Goal: Task Accomplishment & Management: Complete application form

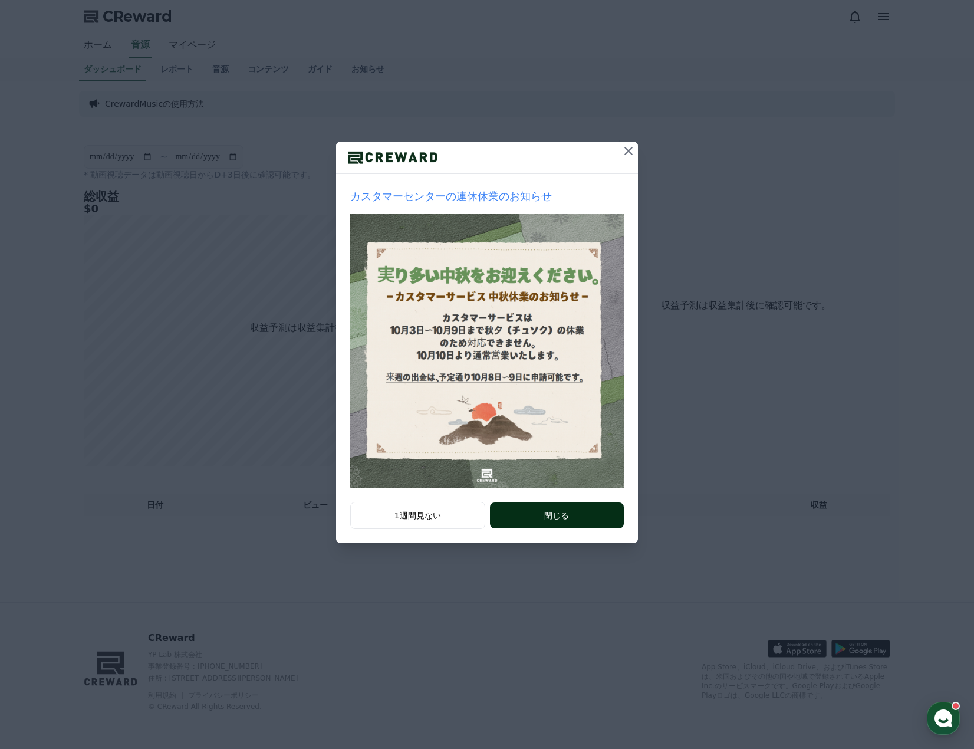
click at [524, 508] on button "閉じる" at bounding box center [557, 515] width 134 height 26
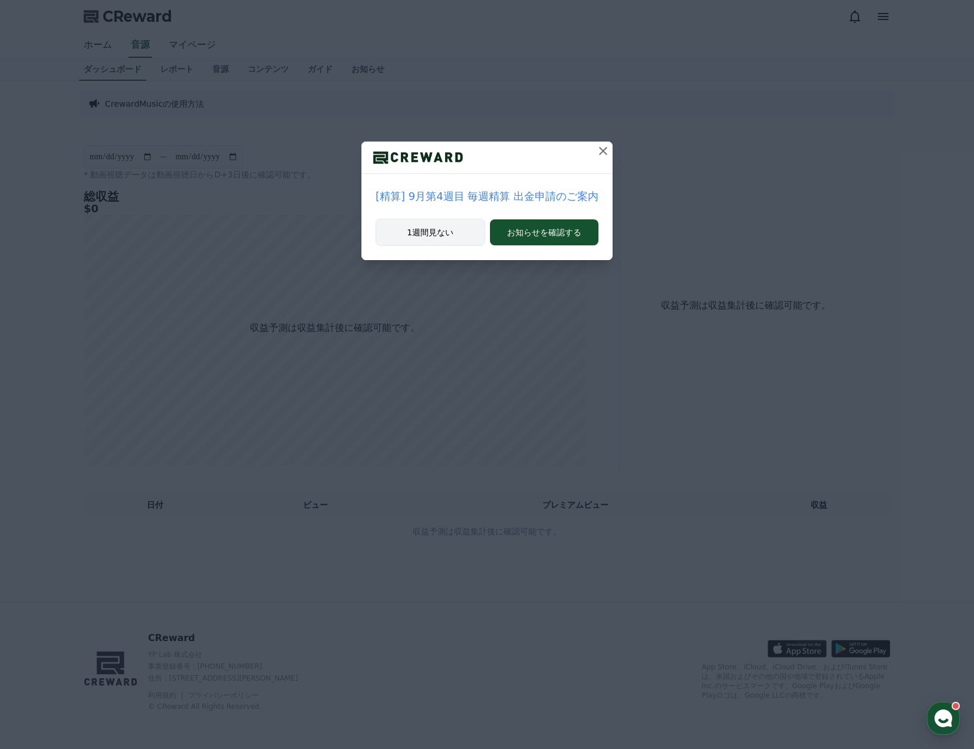
click at [455, 238] on button "1週間見ない" at bounding box center [431, 232] width 110 height 27
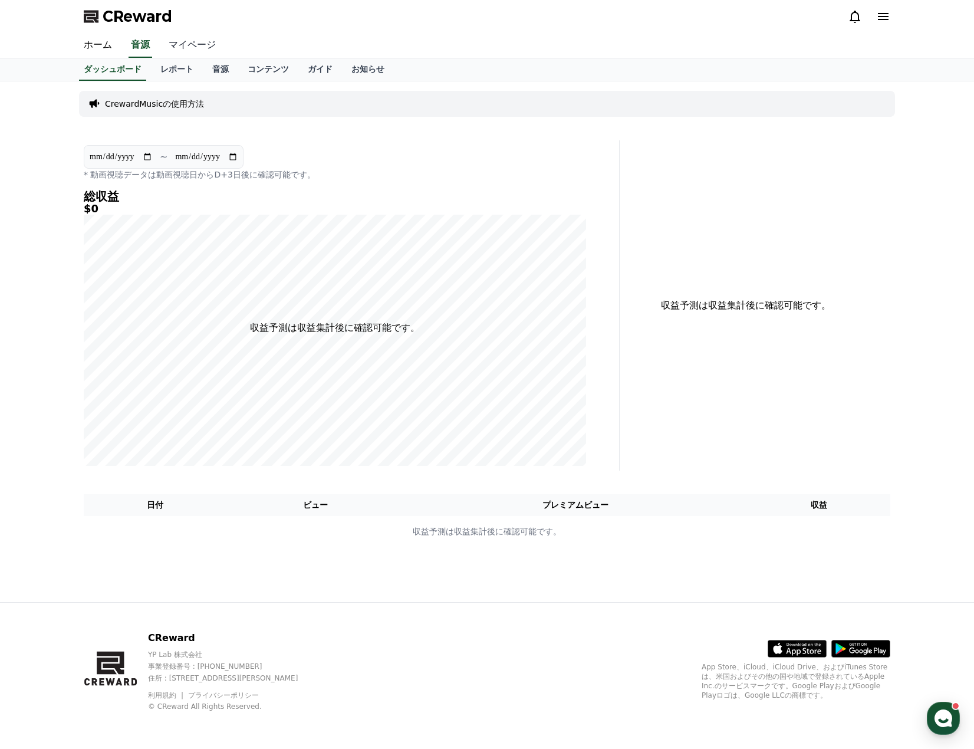
click at [172, 45] on link "マイページ" at bounding box center [192, 45] width 66 height 25
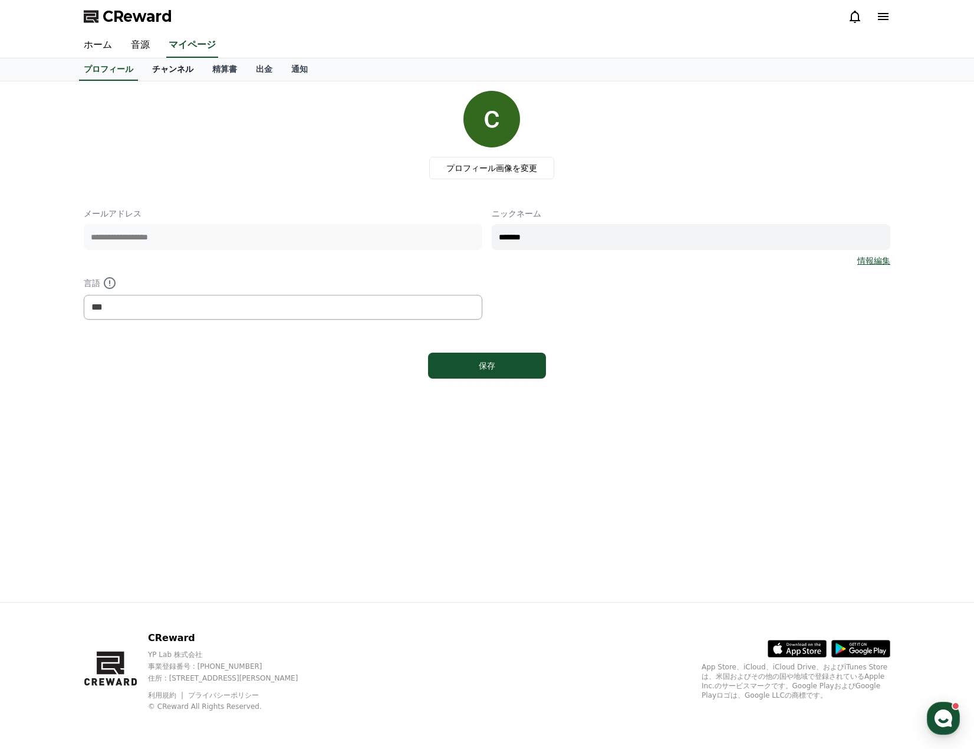
click at [158, 70] on link "チャンネル" at bounding box center [173, 69] width 60 height 22
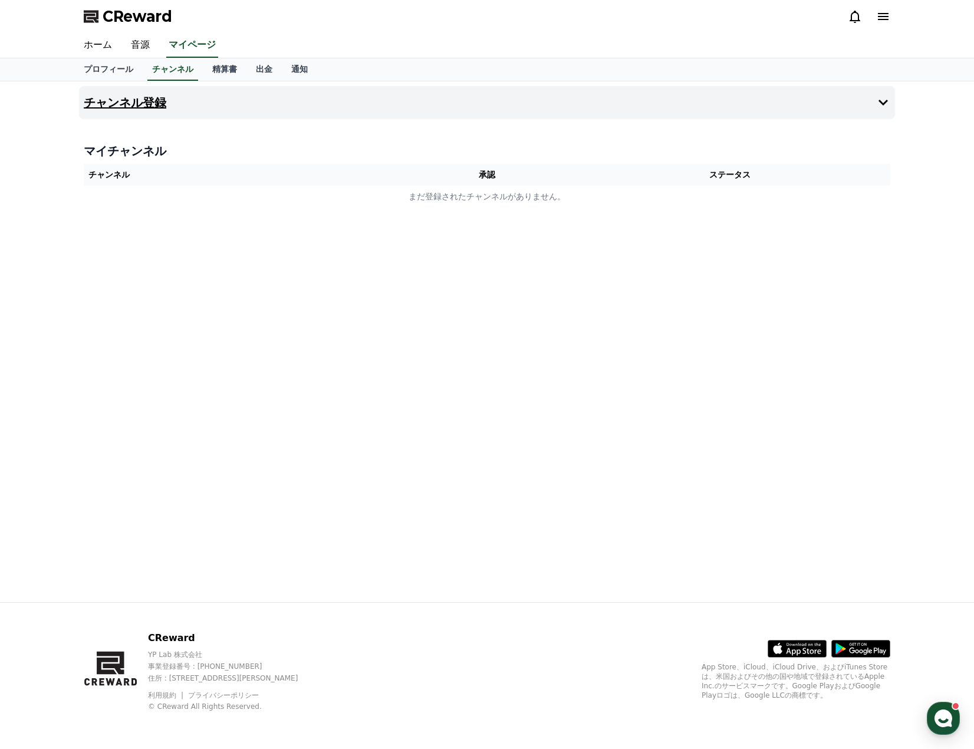
click at [137, 106] on h4 "チャンネル登録" at bounding box center [125, 102] width 83 height 13
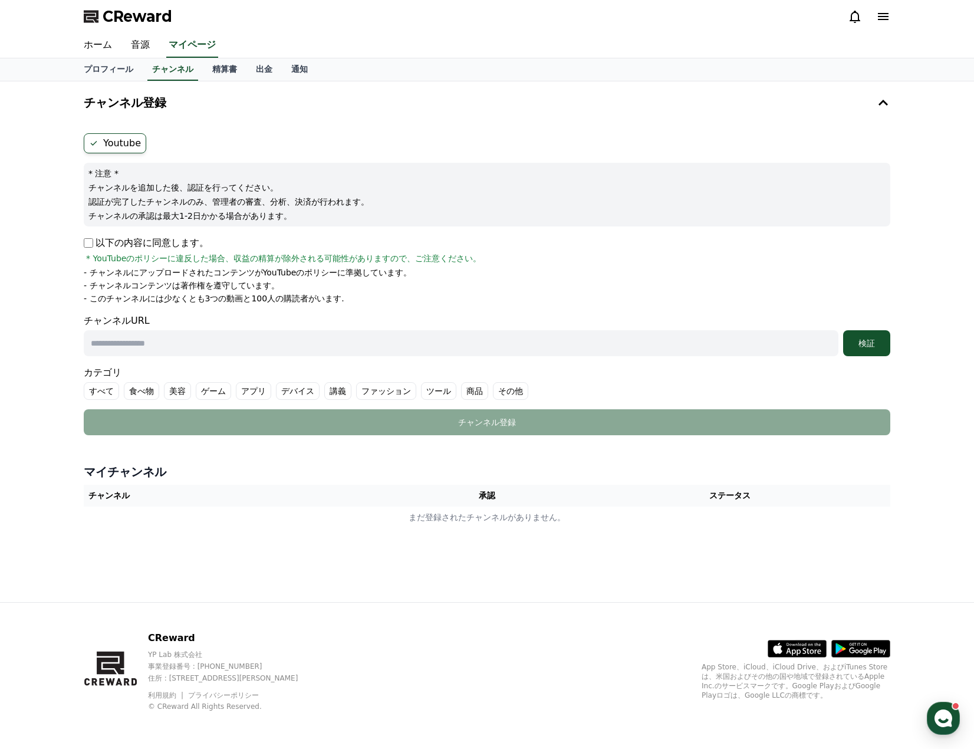
click at [137, 346] on input "text" at bounding box center [461, 343] width 755 height 26
paste input "**********"
type input "**********"
click at [880, 345] on div "検証" at bounding box center [867, 343] width 38 height 12
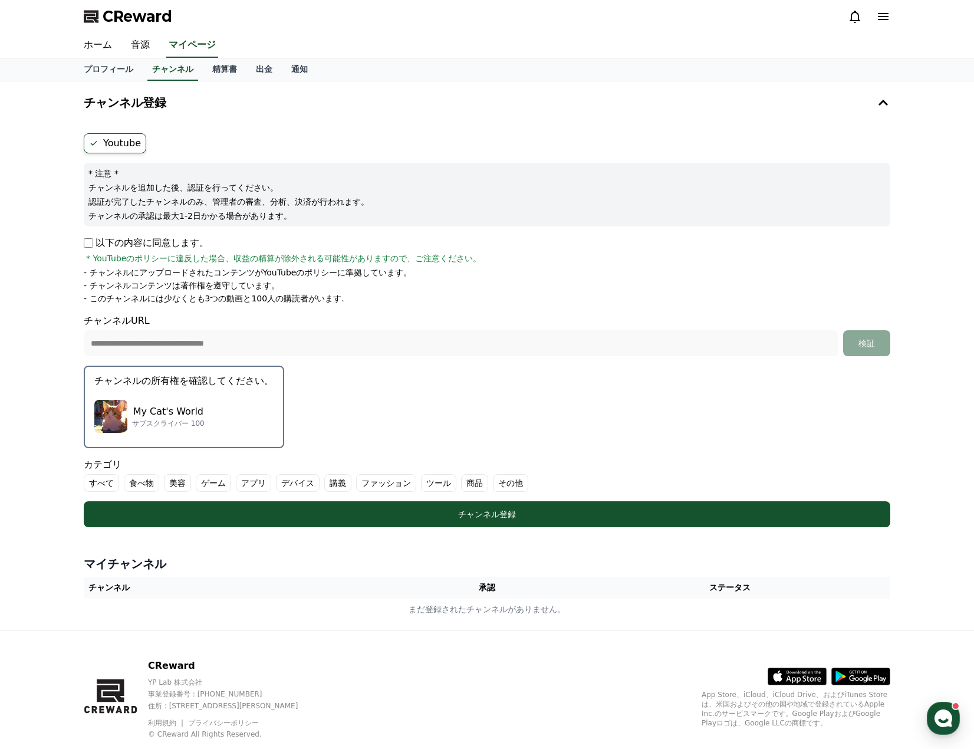
click at [190, 401] on div "My Cat's World サブスクライバー 100" at bounding box center [183, 416] width 179 height 47
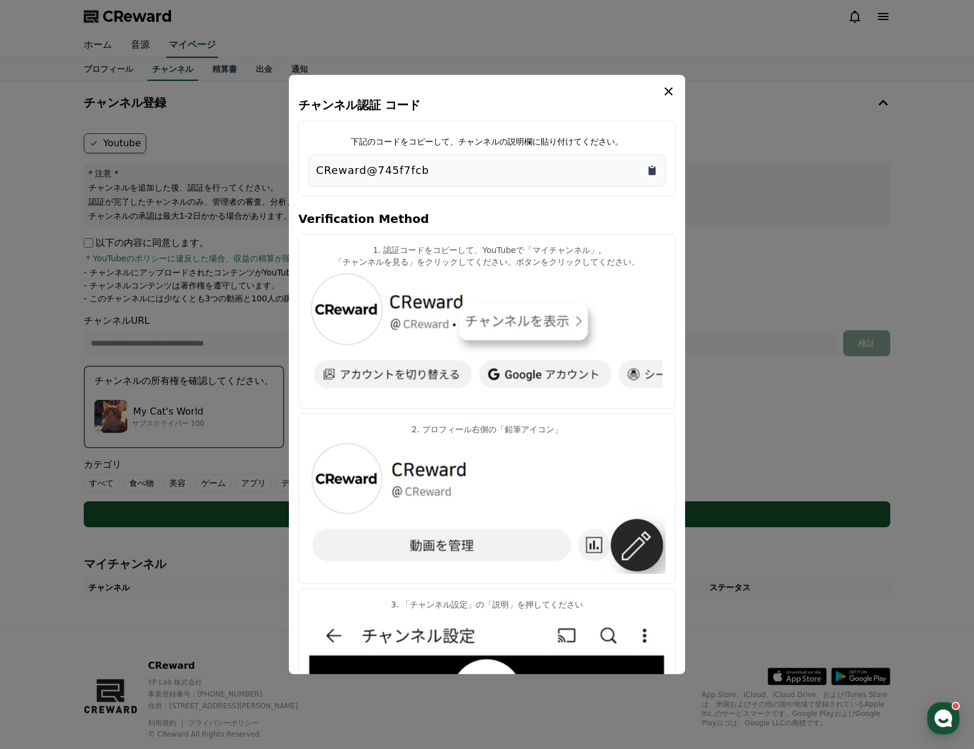
click at [652, 170] on icon "Copy to clipboard" at bounding box center [651, 170] width 7 height 9
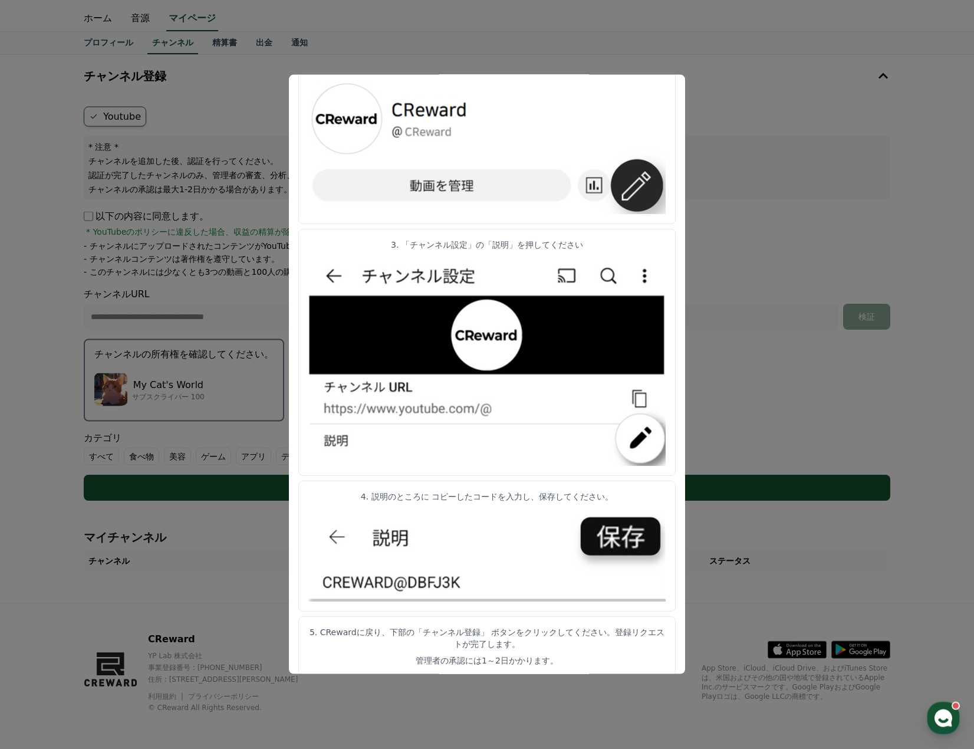
scroll to position [28, 0]
click at [779, 355] on button "close modal" at bounding box center [487, 374] width 974 height 749
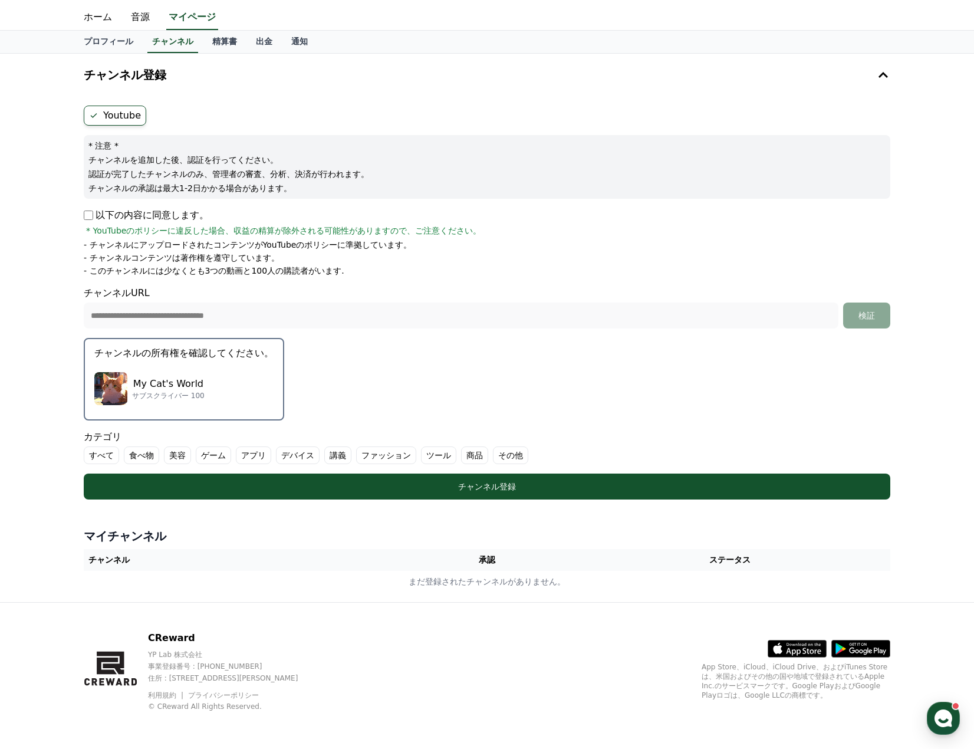
click at [493, 457] on label "その他" at bounding box center [510, 455] width 35 height 18
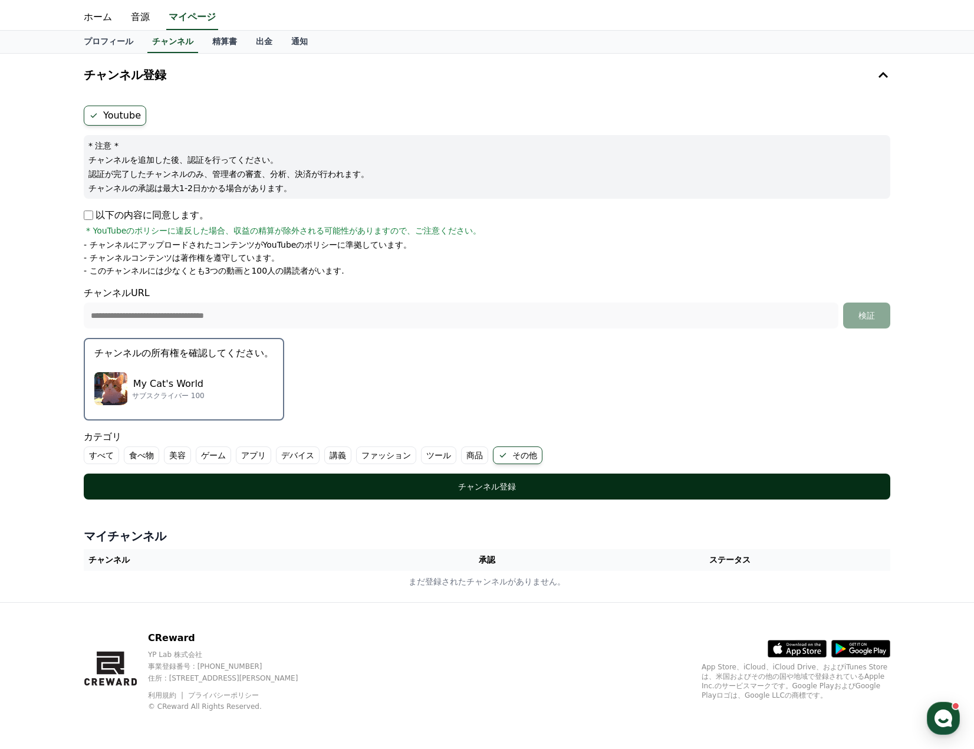
click at [452, 487] on div "チャンネル登録" at bounding box center [486, 486] width 759 height 12
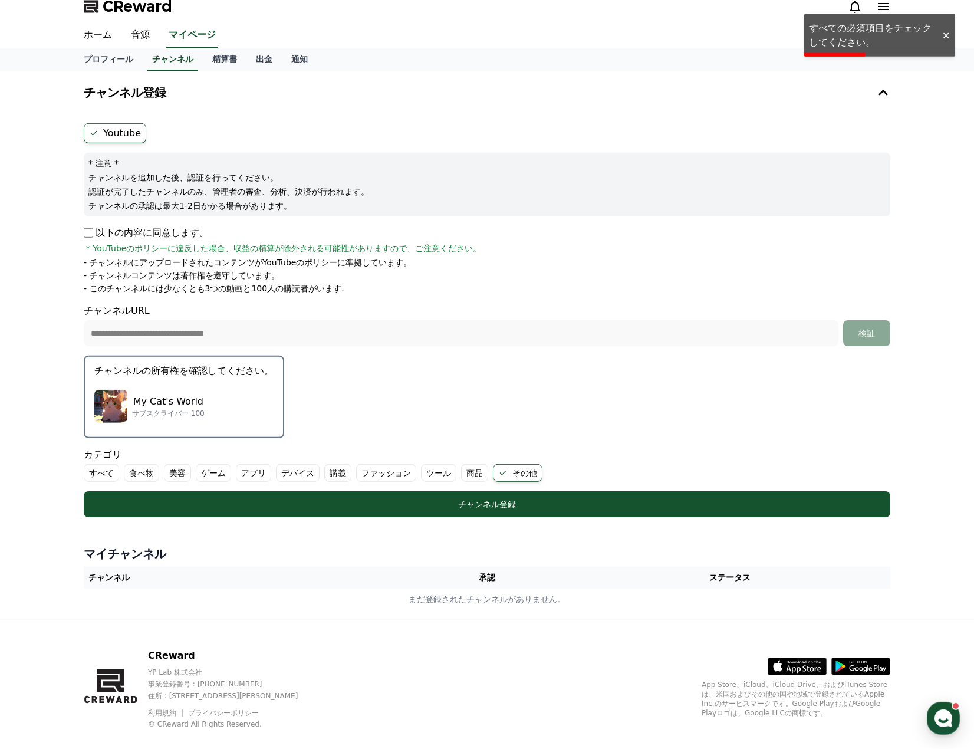
scroll to position [0, 0]
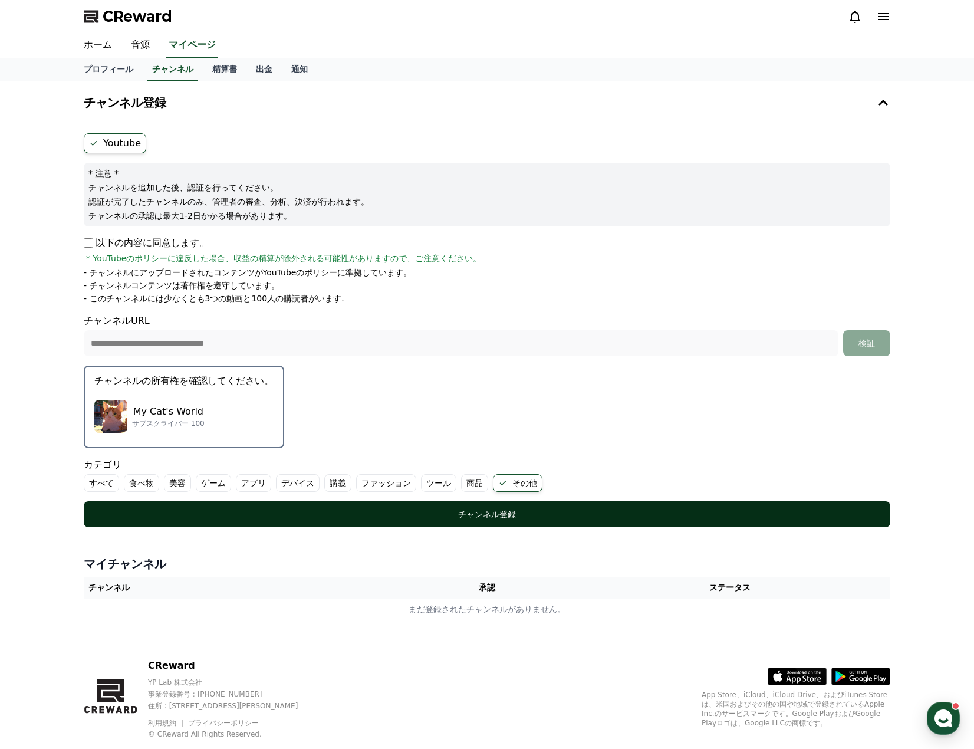
click at [259, 510] on div "チャンネル登録" at bounding box center [486, 514] width 759 height 12
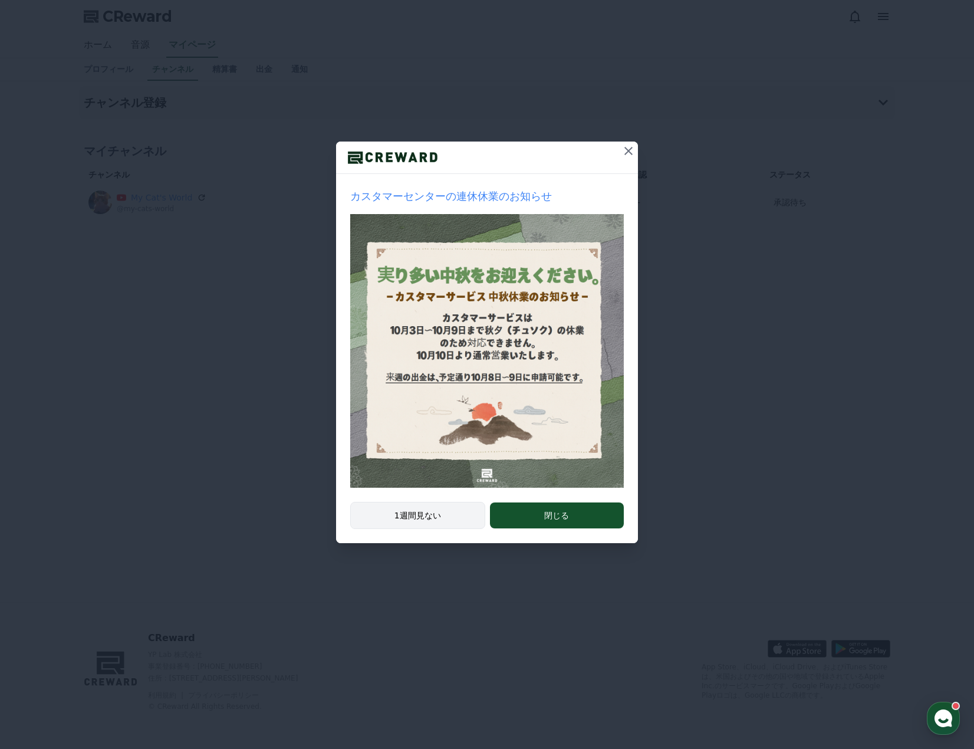
click at [427, 519] on button "1週間見ない" at bounding box center [417, 515] width 135 height 27
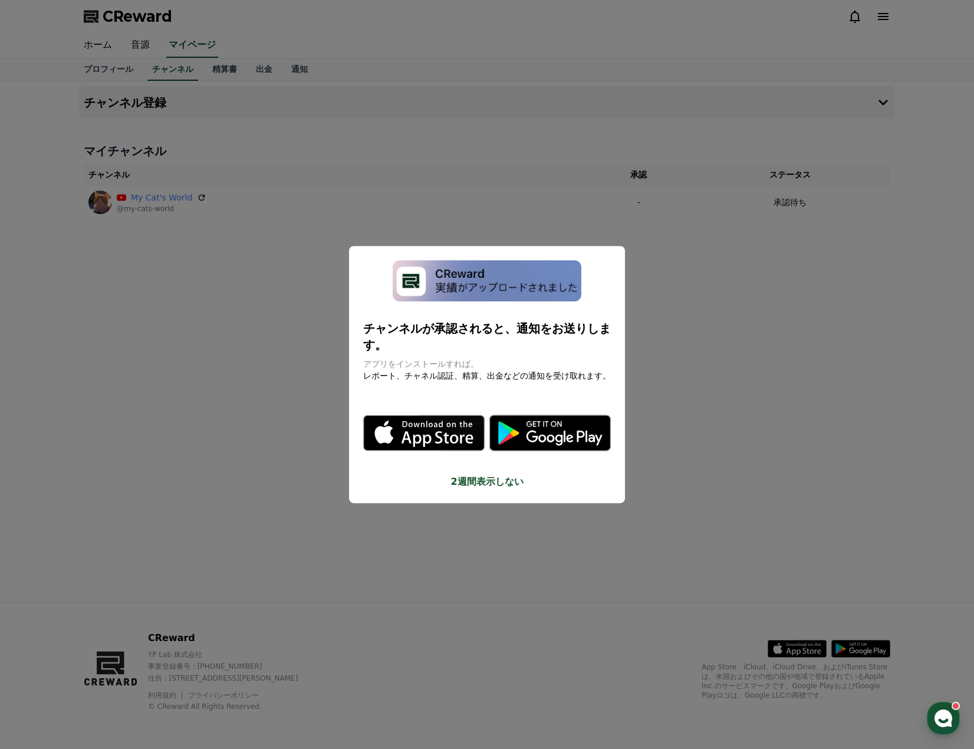
click at [485, 475] on button "2週間表示しない" at bounding box center [487, 482] width 248 height 14
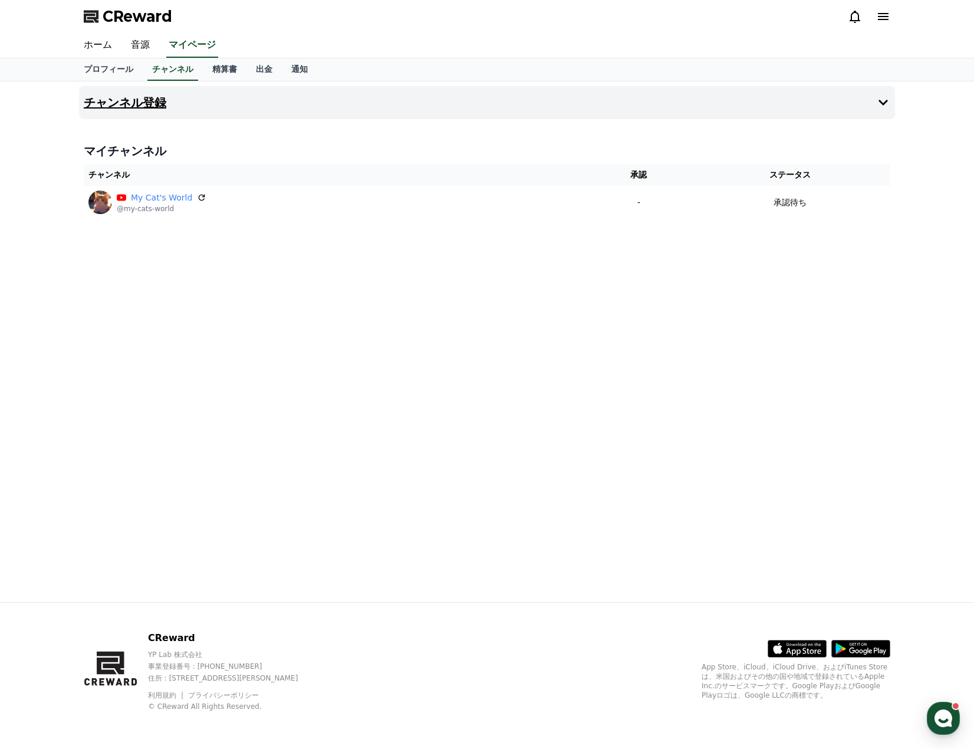
click at [875, 106] on button "チャンネル登録" at bounding box center [487, 102] width 816 height 33
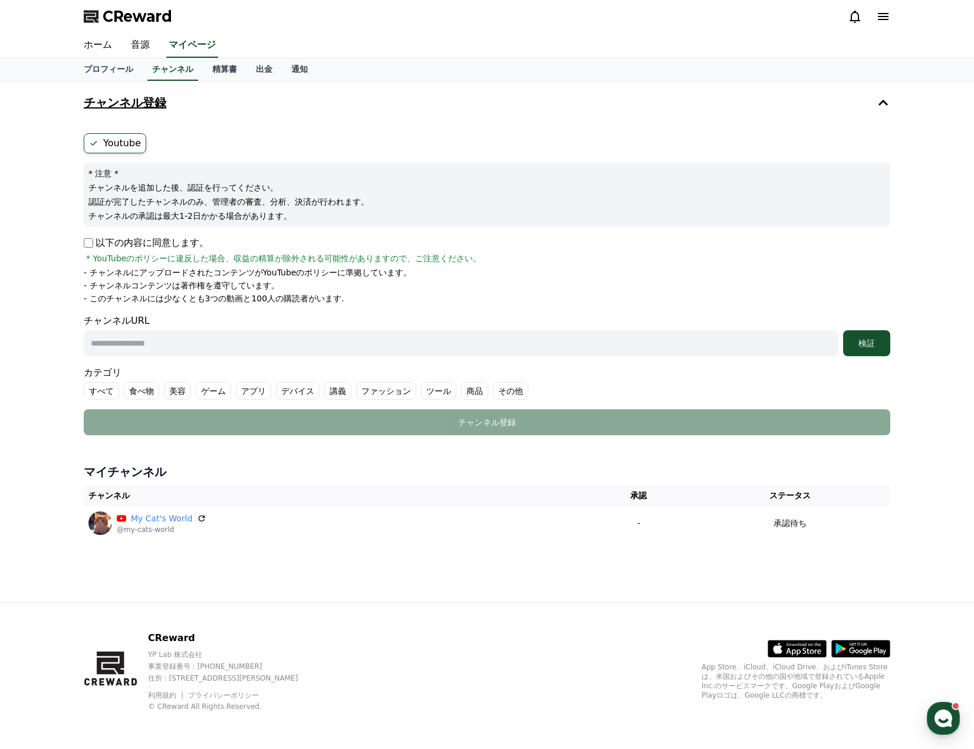
click at [875, 106] on button "チャンネル登録" at bounding box center [487, 102] width 816 height 33
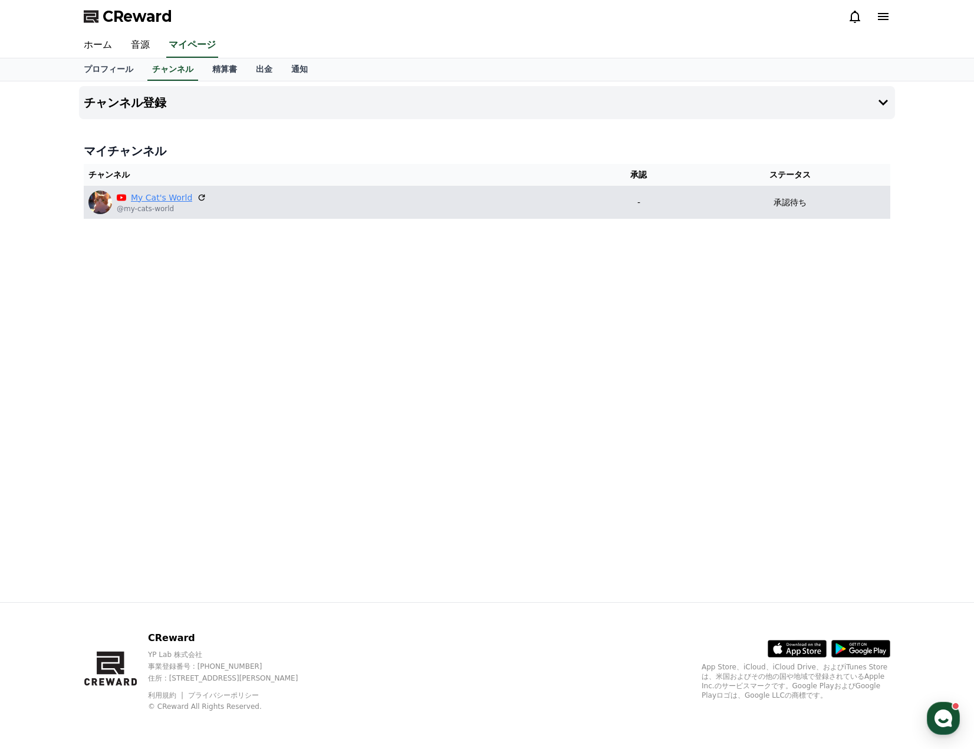
click at [159, 202] on link "My Cat's World" at bounding box center [161, 198] width 61 height 12
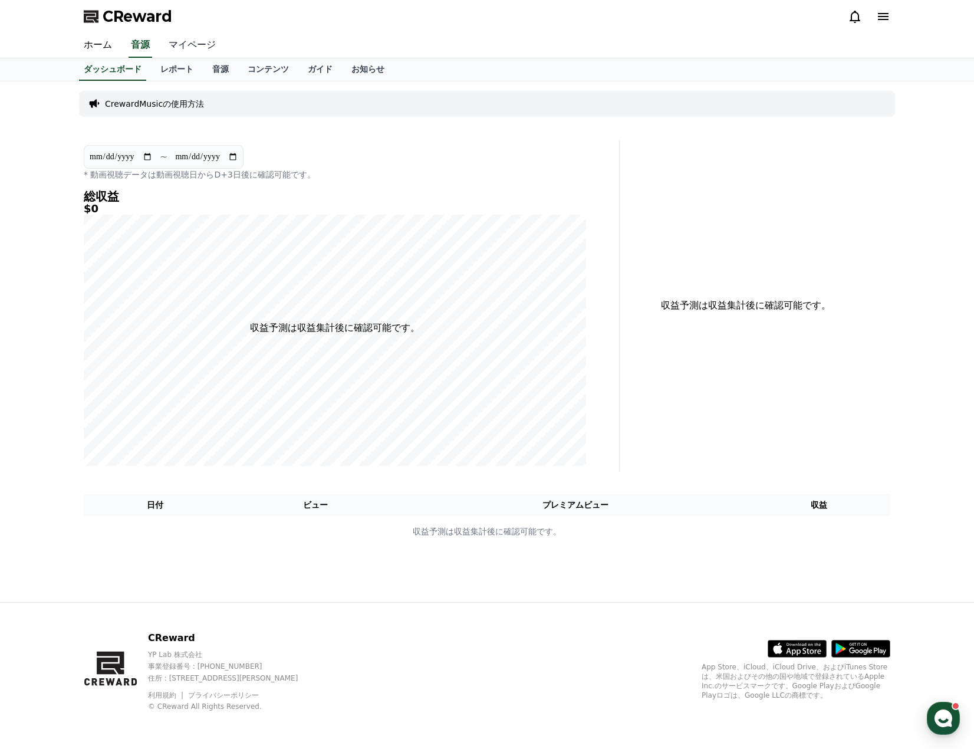
click at [189, 35] on link "マイページ" at bounding box center [192, 45] width 66 height 25
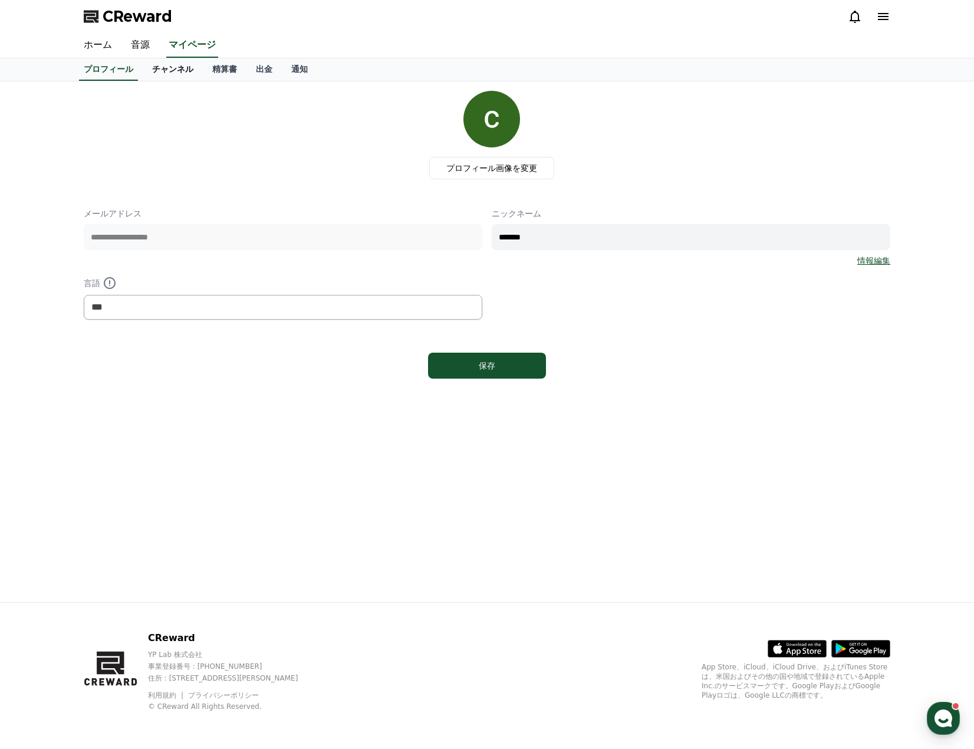
click at [166, 70] on link "チャンネル" at bounding box center [173, 69] width 60 height 22
